Goal: Task Accomplishment & Management: Manage account settings

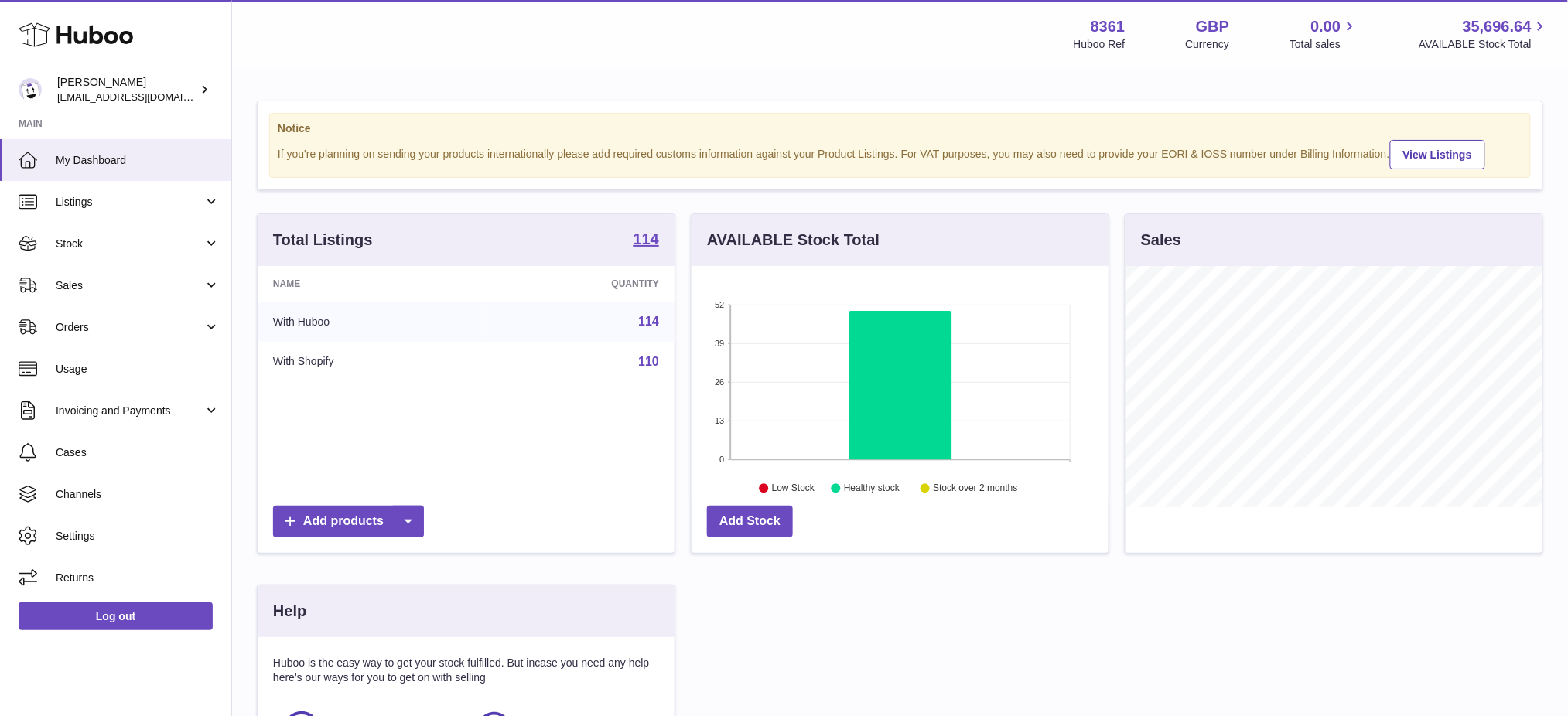
scroll to position [241, 417]
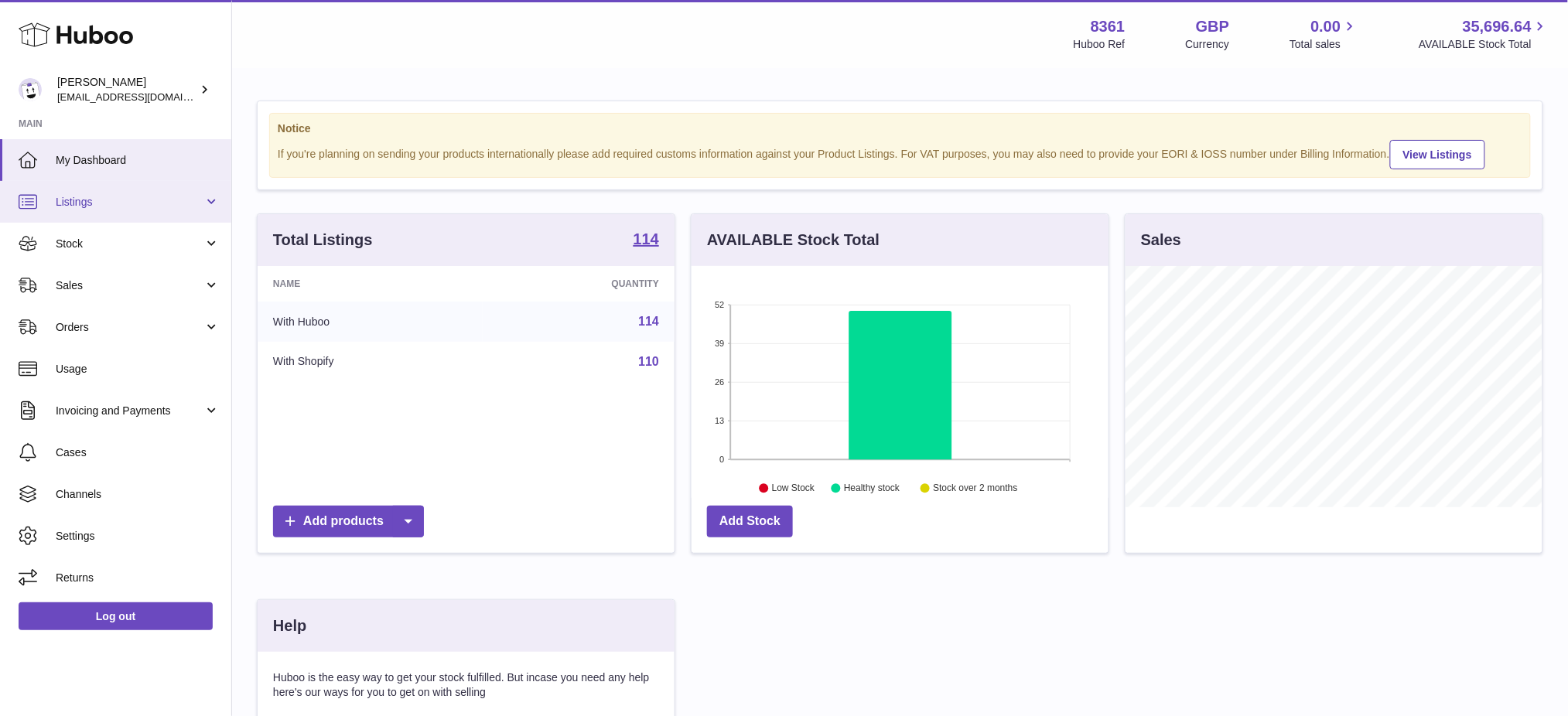
click at [90, 198] on span "Listings" at bounding box center [130, 202] width 148 height 15
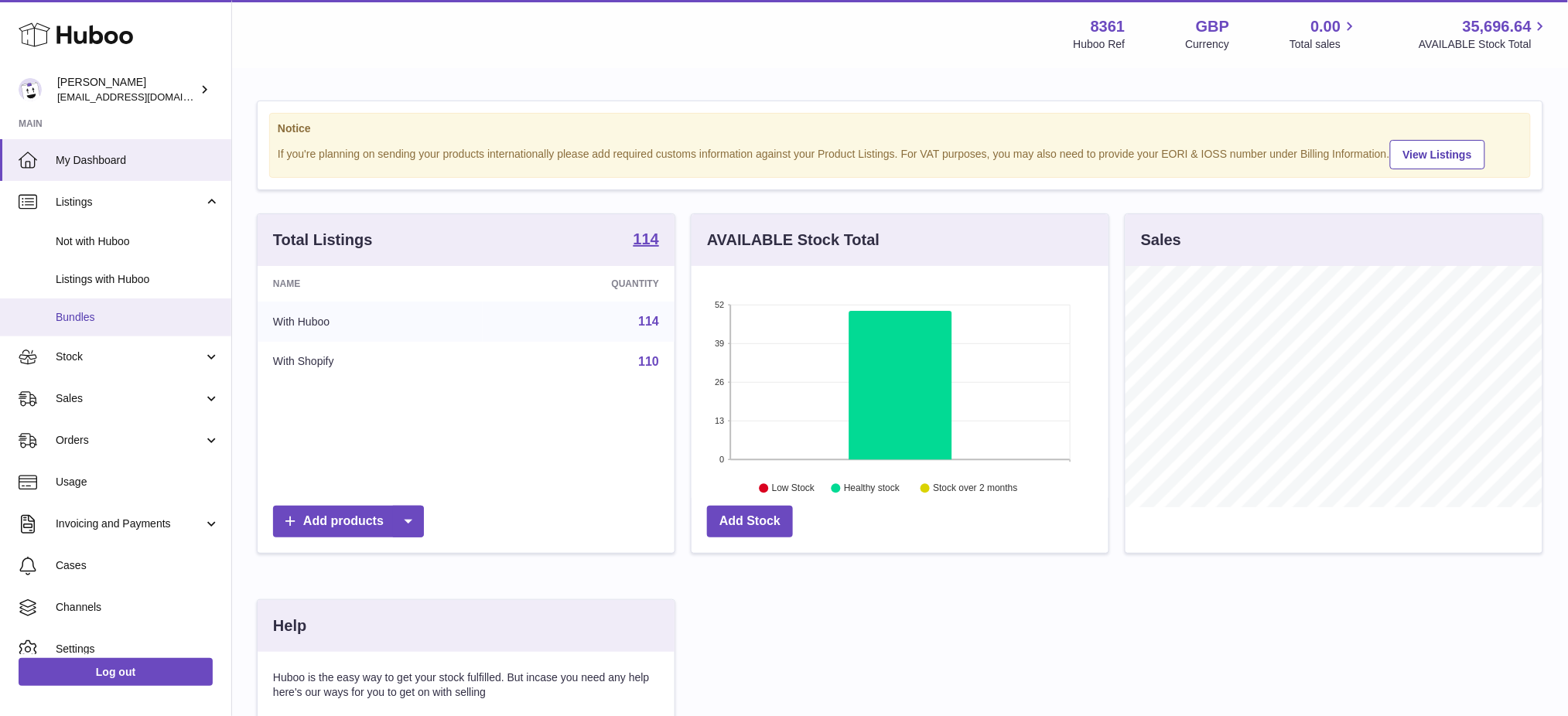
click at [97, 301] on link "Bundles" at bounding box center [115, 317] width 232 height 38
click at [98, 284] on span "Listings with Huboo" at bounding box center [138, 280] width 164 height 15
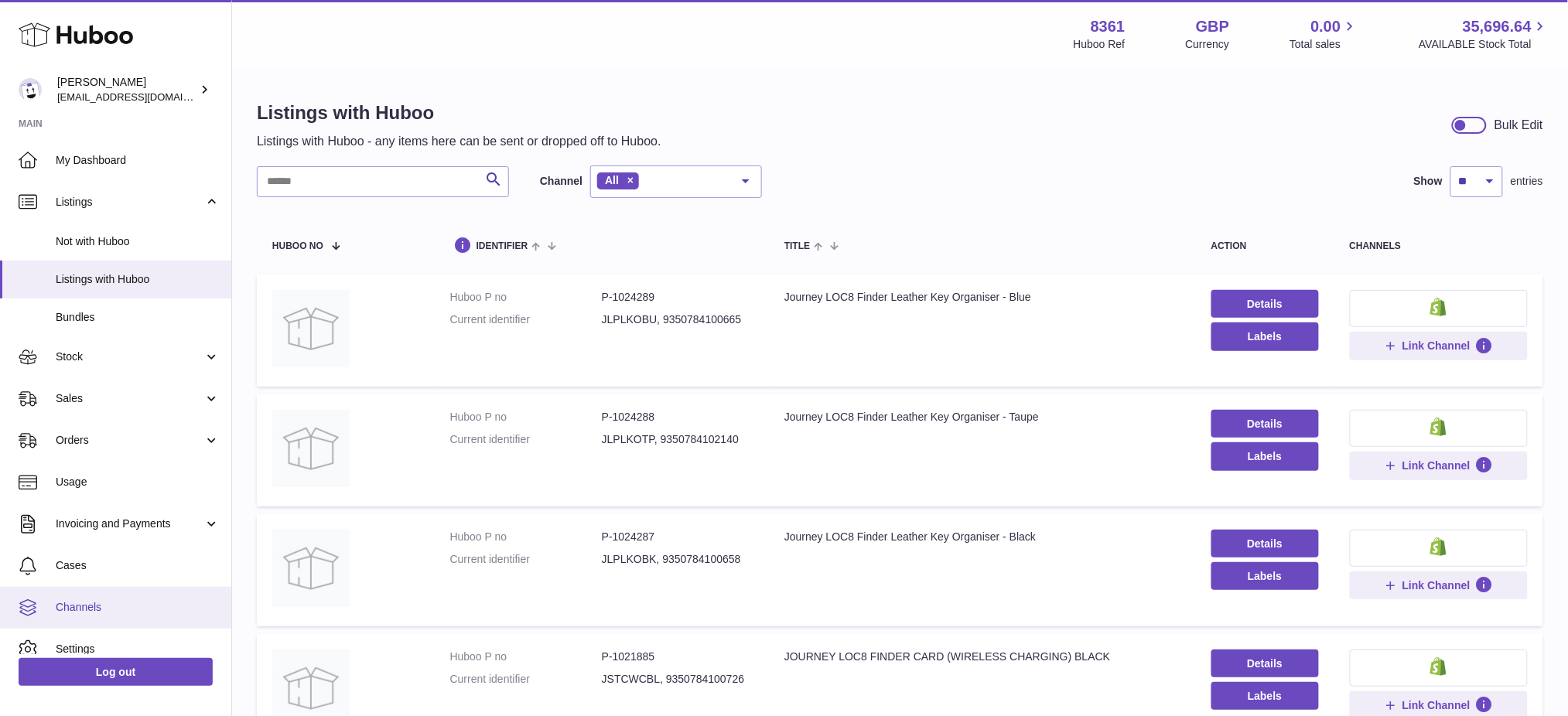
click at [94, 606] on span "Channels" at bounding box center [138, 608] width 164 height 15
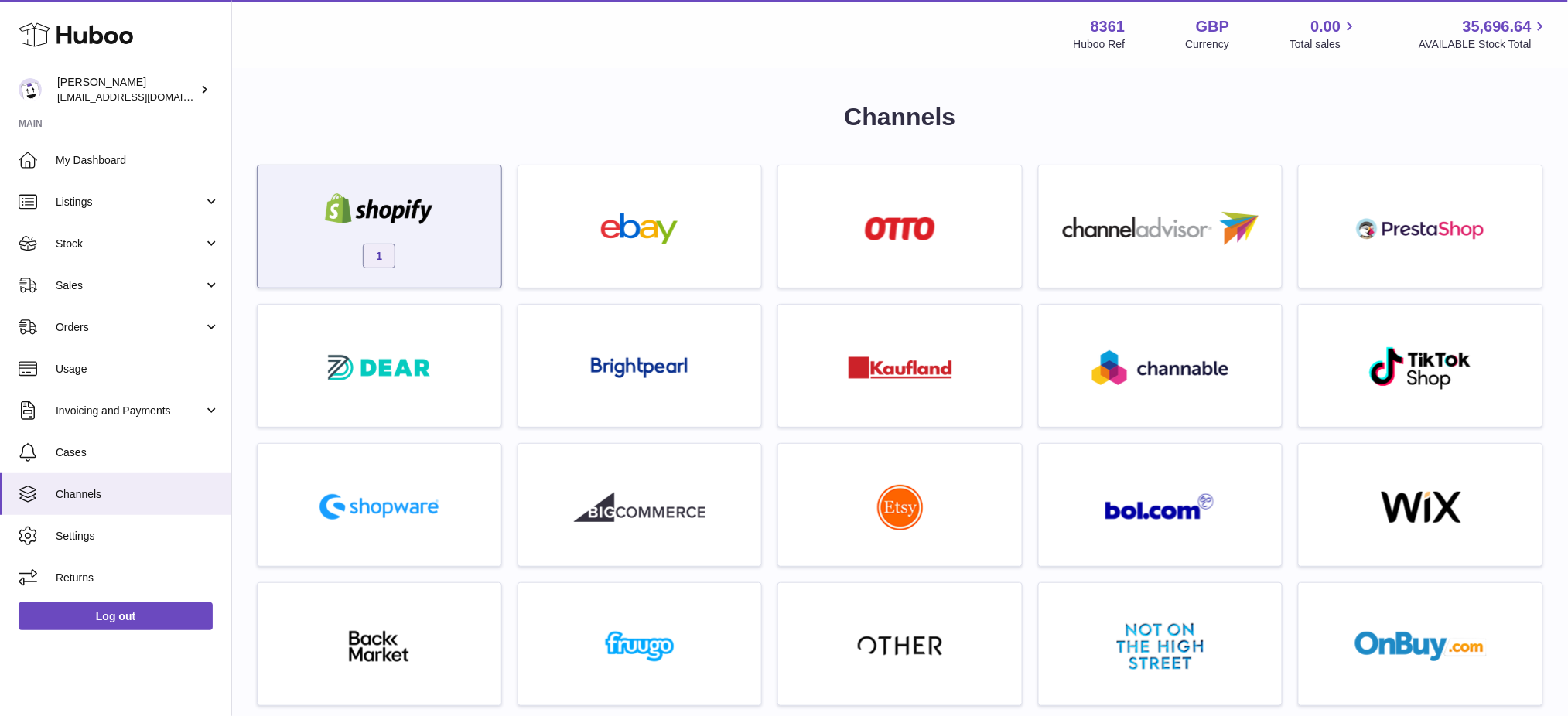
click at [423, 214] on img at bounding box center [379, 208] width 131 height 31
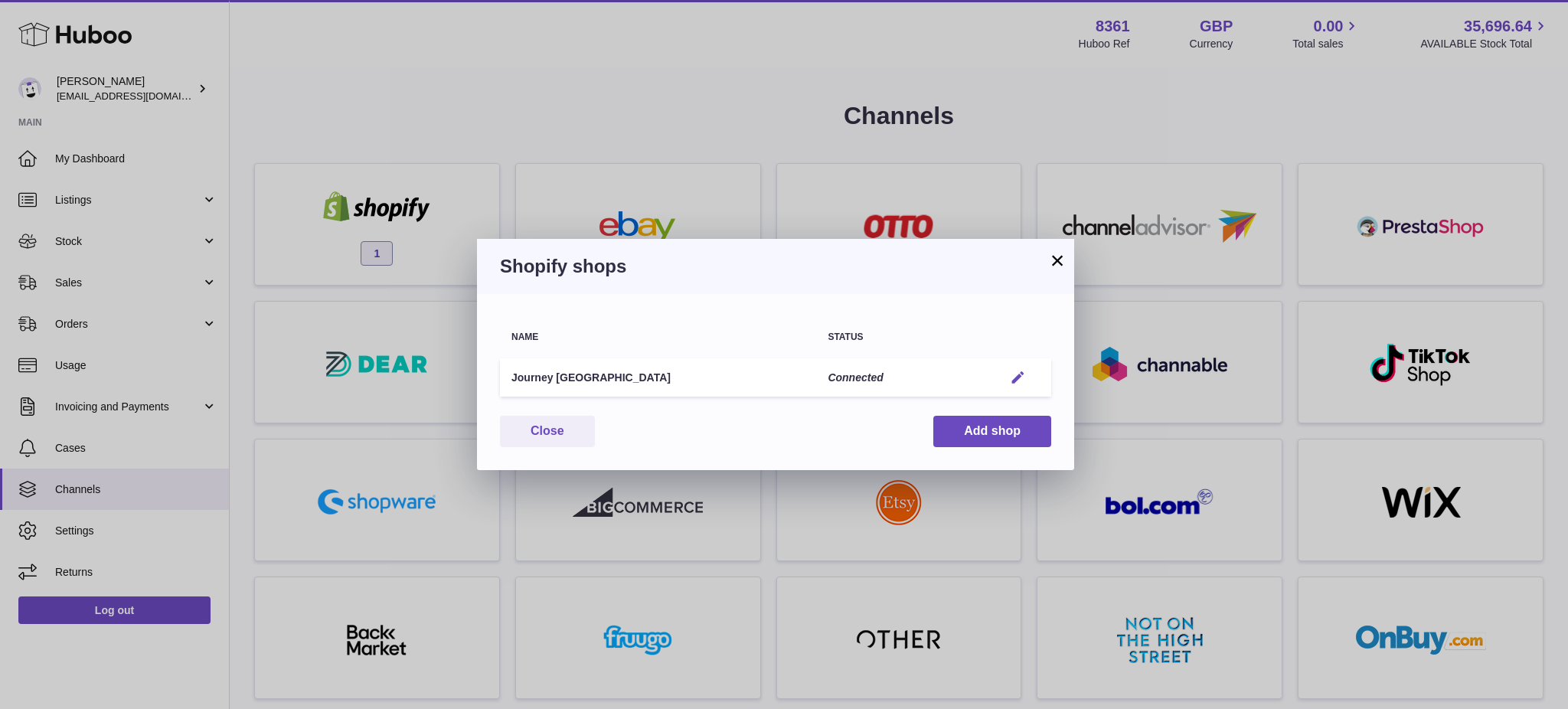
click at [1013, 378] on em "button" at bounding box center [1017, 378] width 16 height 16
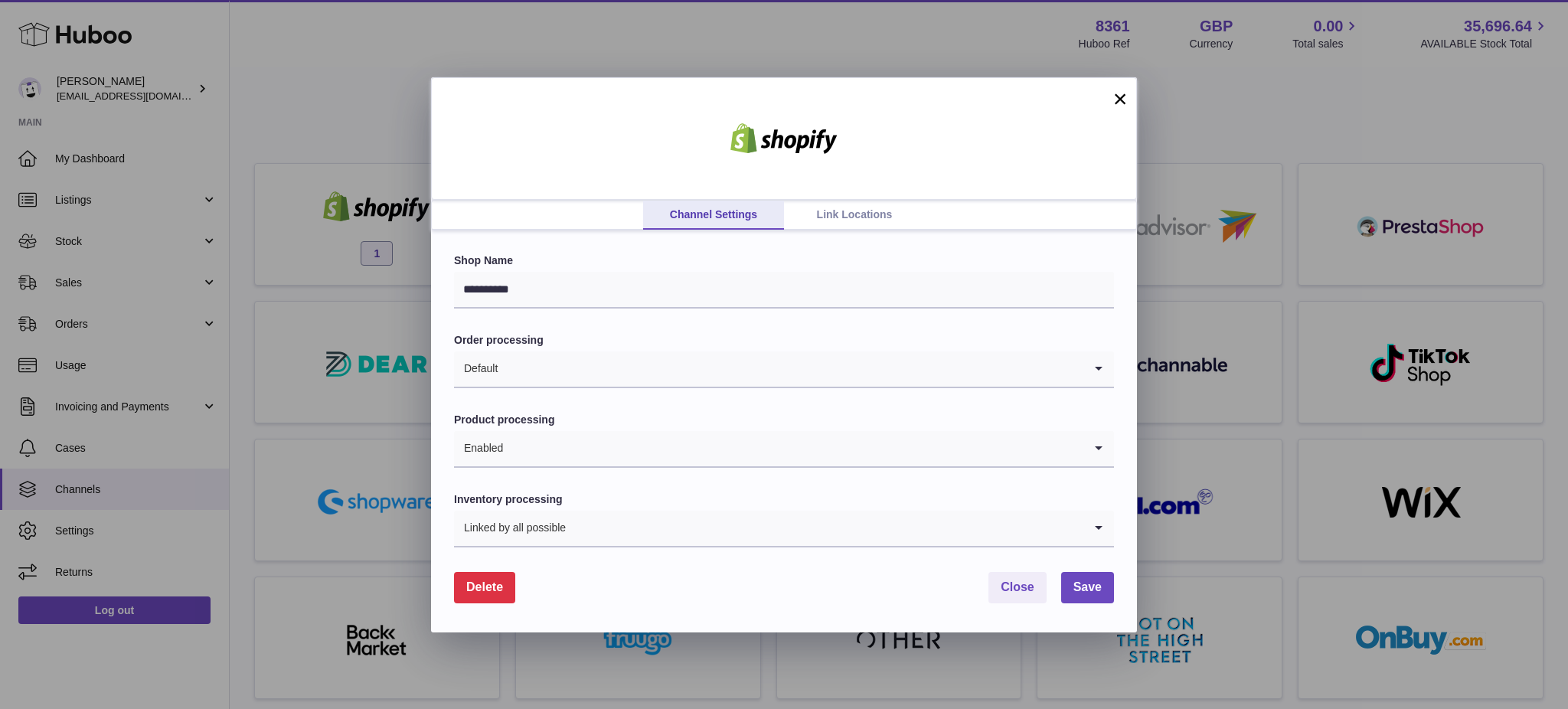
click at [456, 588] on button "Delete" at bounding box center [484, 588] width 61 height 31
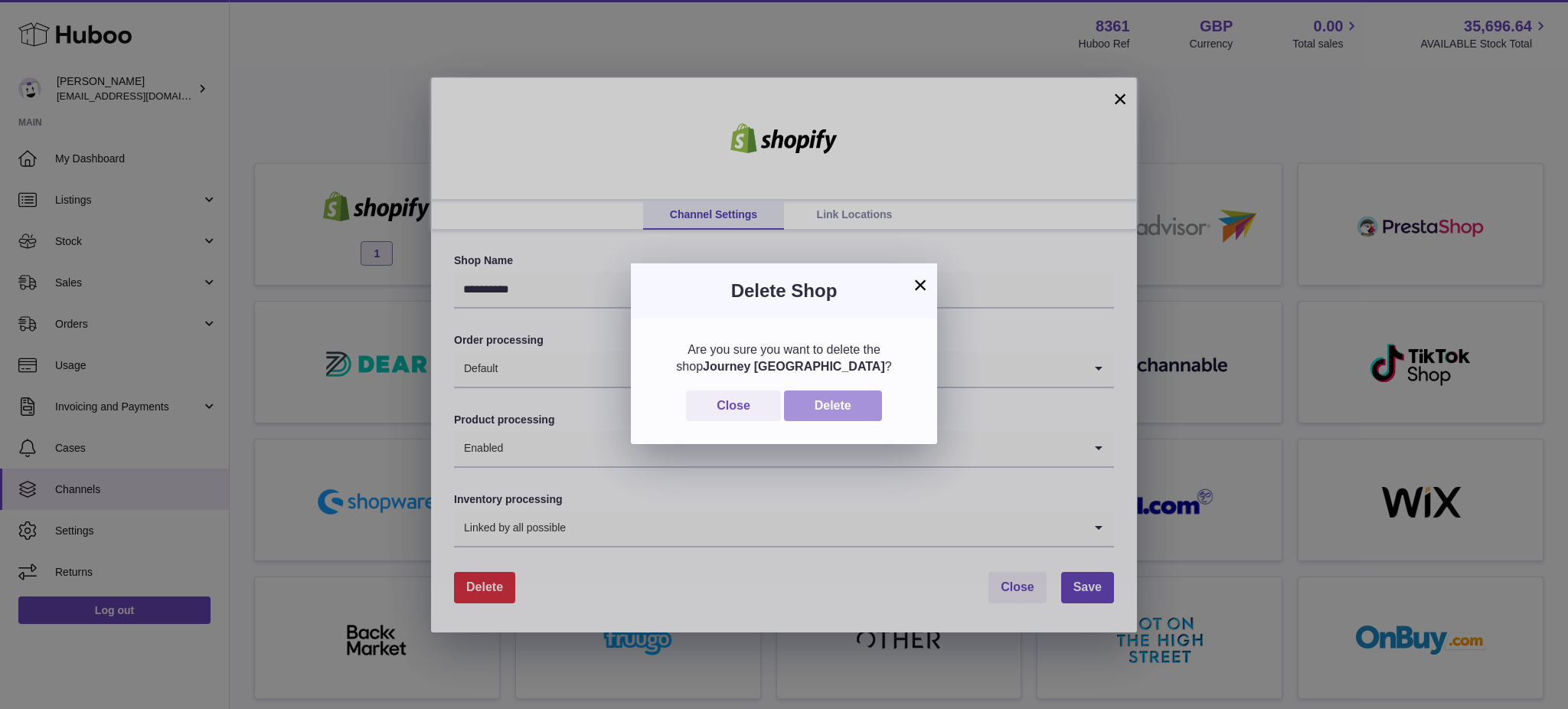
click at [836, 409] on button "Delete" at bounding box center [833, 407] width 98 height 31
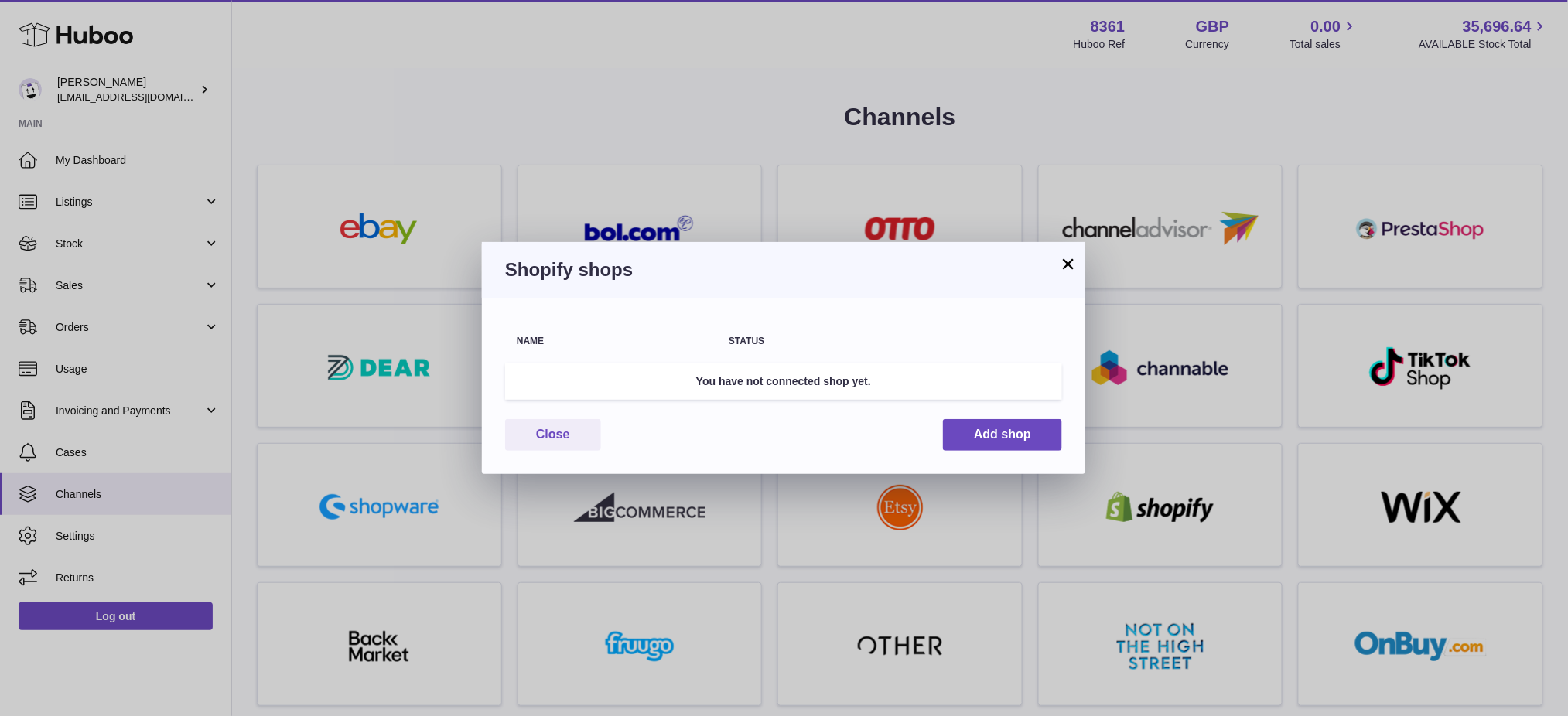
drag, startPoint x: 1072, startPoint y: 261, endPoint x: 700, endPoint y: 260, distance: 372.0
click at [1068, 261] on button "×" at bounding box center [1068, 263] width 18 height 18
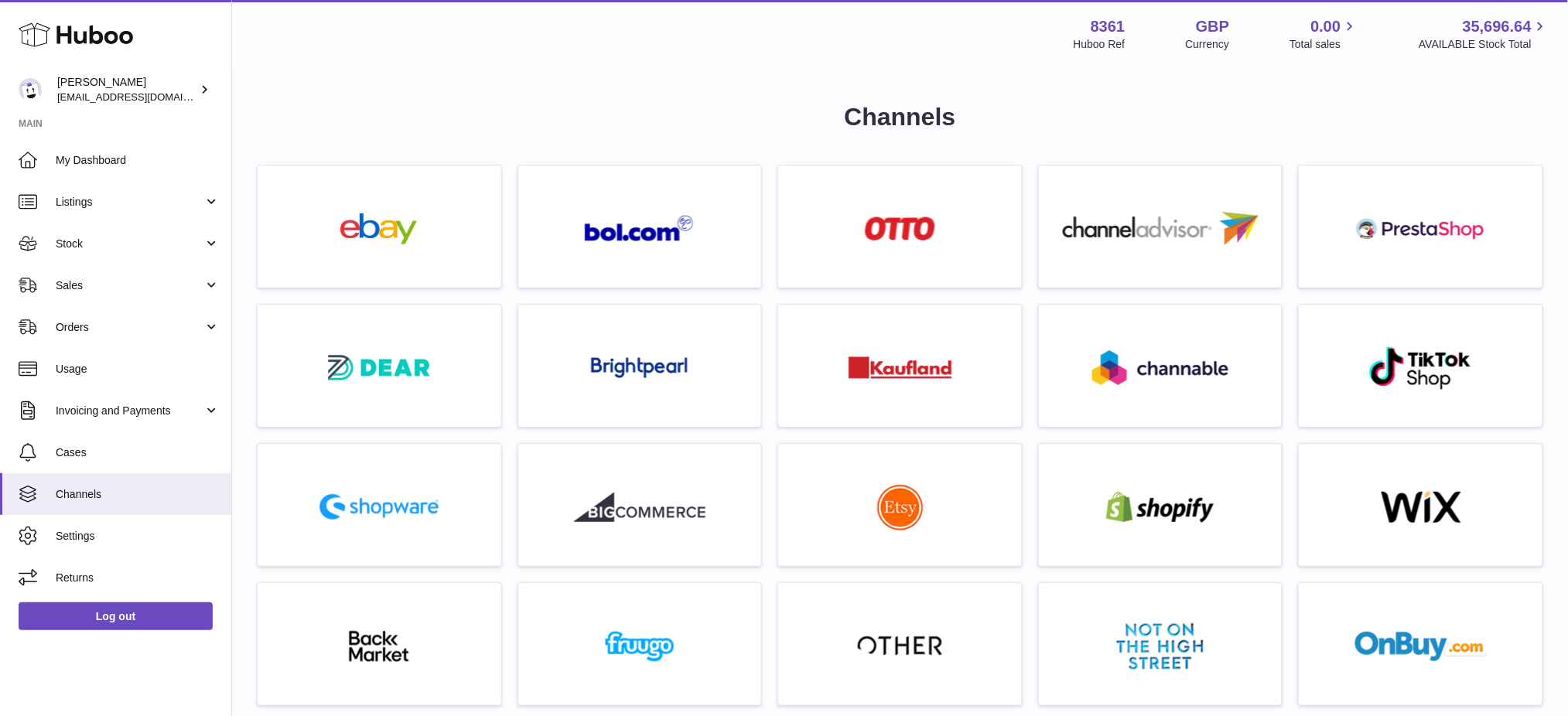
click at [1077, 28] on div "8361 Huboo Ref" at bounding box center [1100, 33] width 52 height 36
copy strong "8361"
click at [84, 290] on span "Sales" at bounding box center [130, 286] width 148 height 15
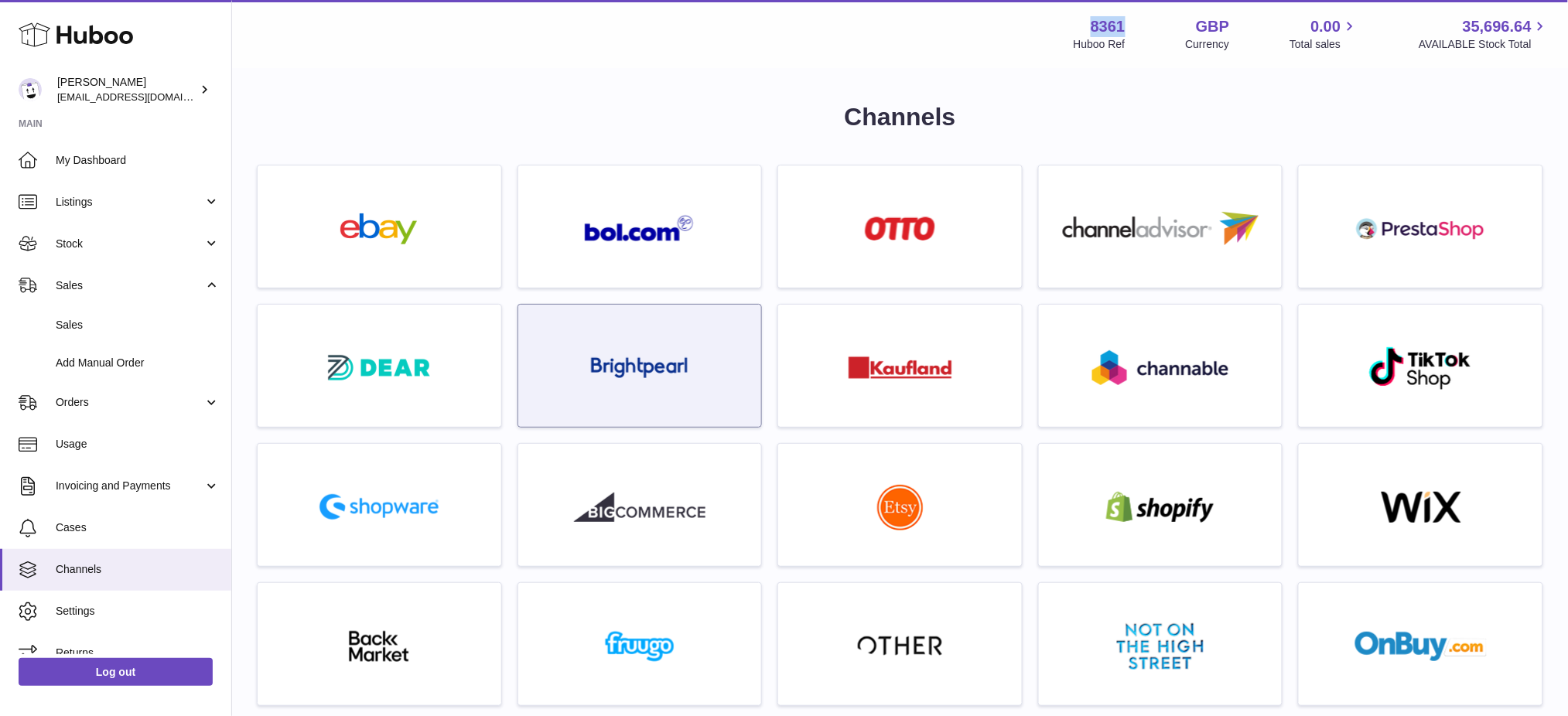
drag, startPoint x: 109, startPoint y: 360, endPoint x: 539, endPoint y: 427, distance: 435.2
click at [108, 360] on span "Add Manual Order" at bounding box center [138, 363] width 164 height 15
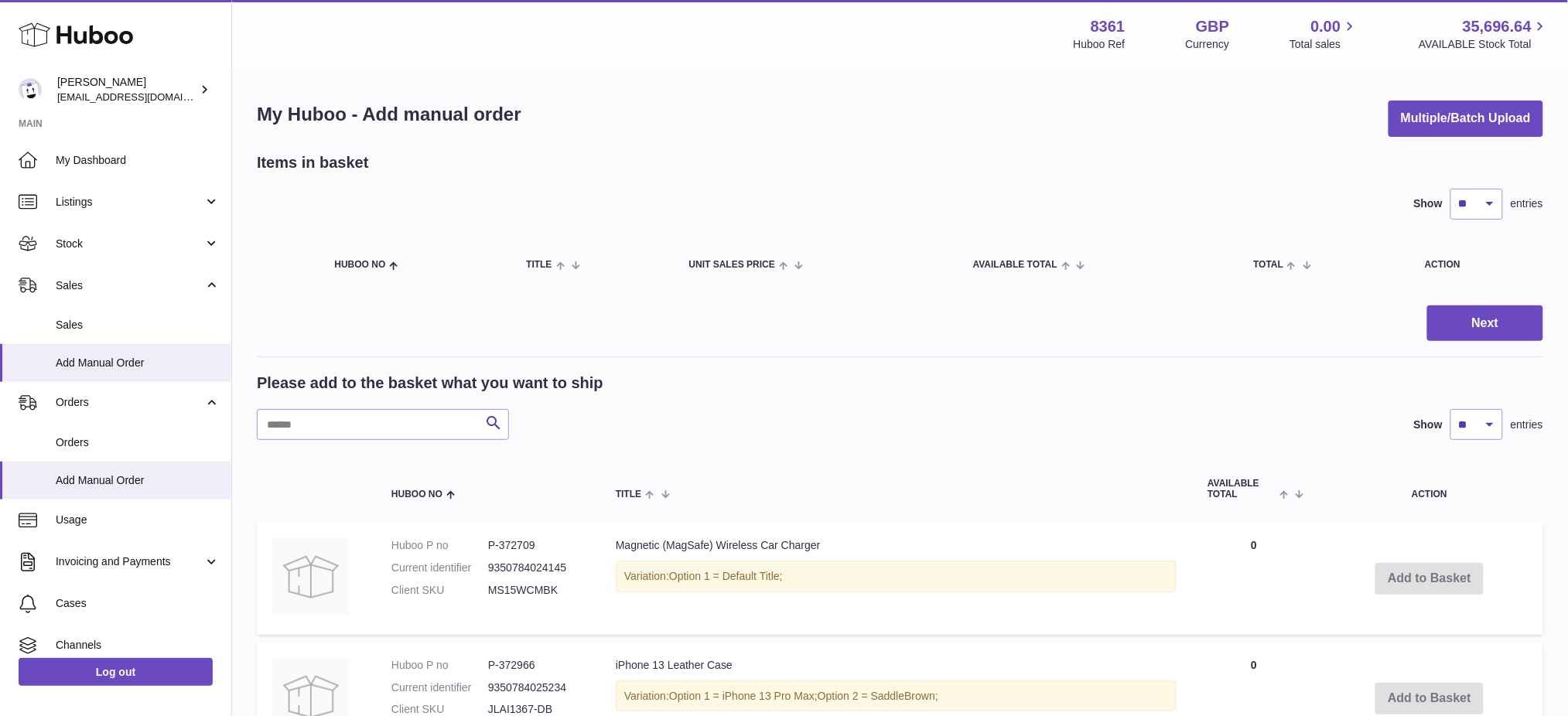
click at [738, 197] on div "Show ** ** ** *** entries" at bounding box center [900, 204] width 1286 height 31
